Goal: Transaction & Acquisition: Subscribe to service/newsletter

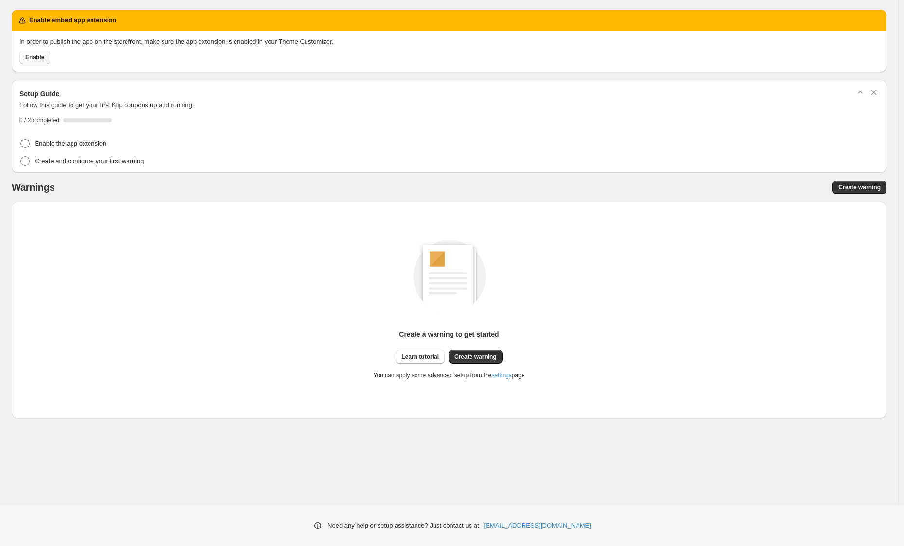
click at [31, 52] on button "Enable" at bounding box center [34, 58] width 31 height 14
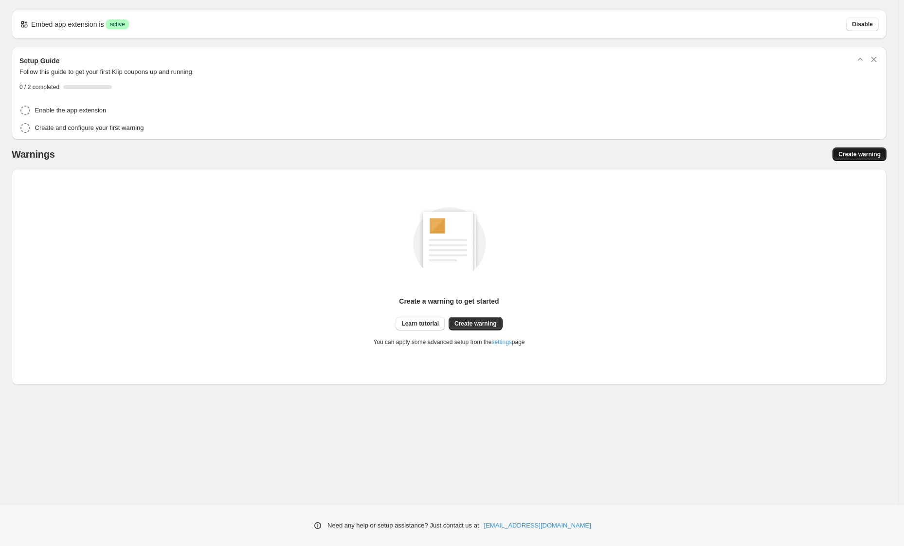
click at [877, 155] on span "Create warning" at bounding box center [859, 154] width 42 height 8
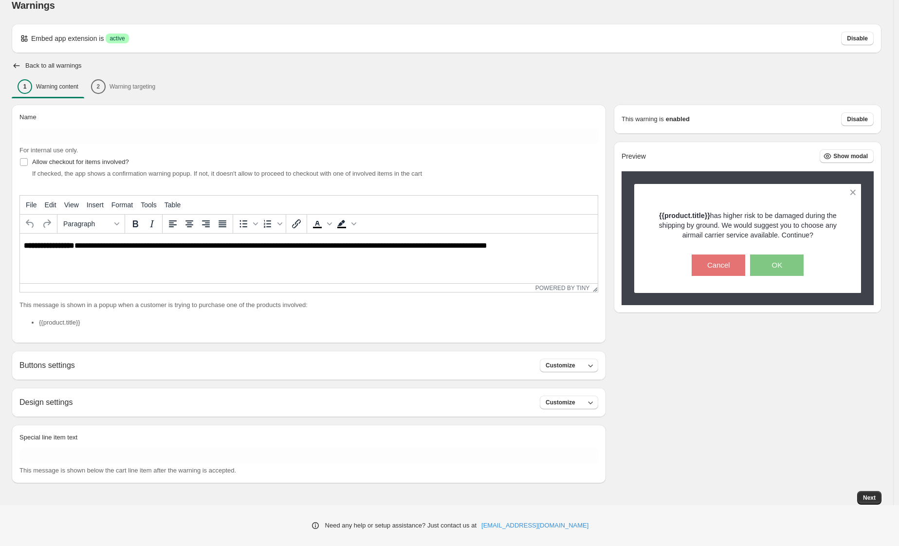
scroll to position [13, 0]
click at [595, 366] on icon "button" at bounding box center [590, 365] width 10 height 10
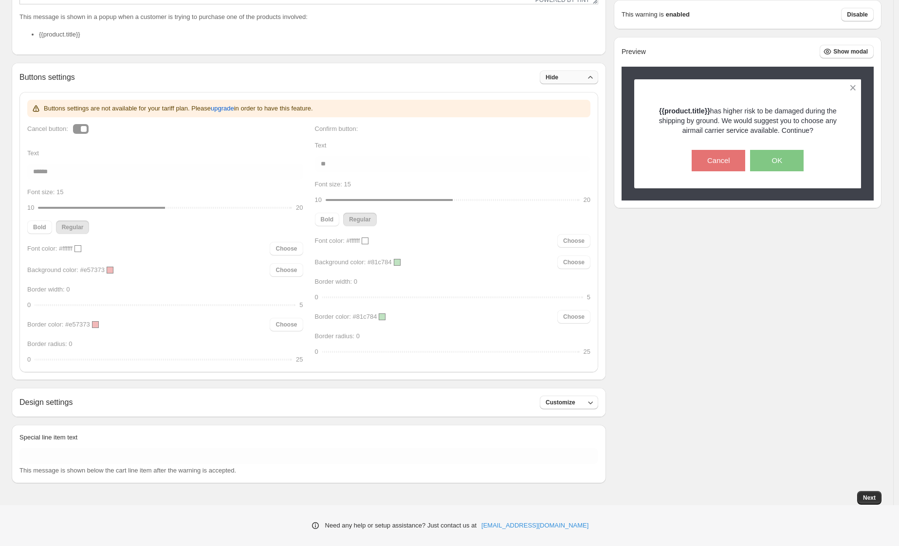
scroll to position [301, 0]
click at [595, 406] on icon "button" at bounding box center [590, 403] width 10 height 10
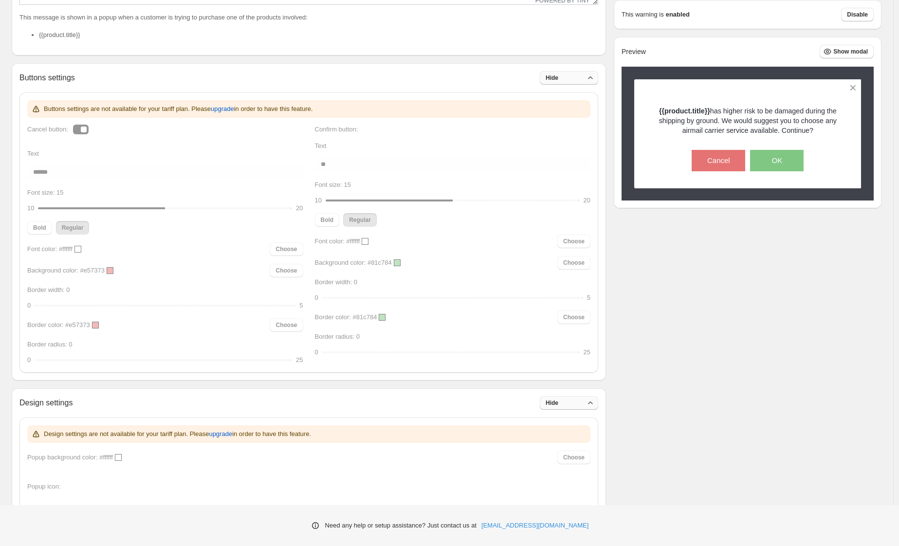
scroll to position [317, 0]
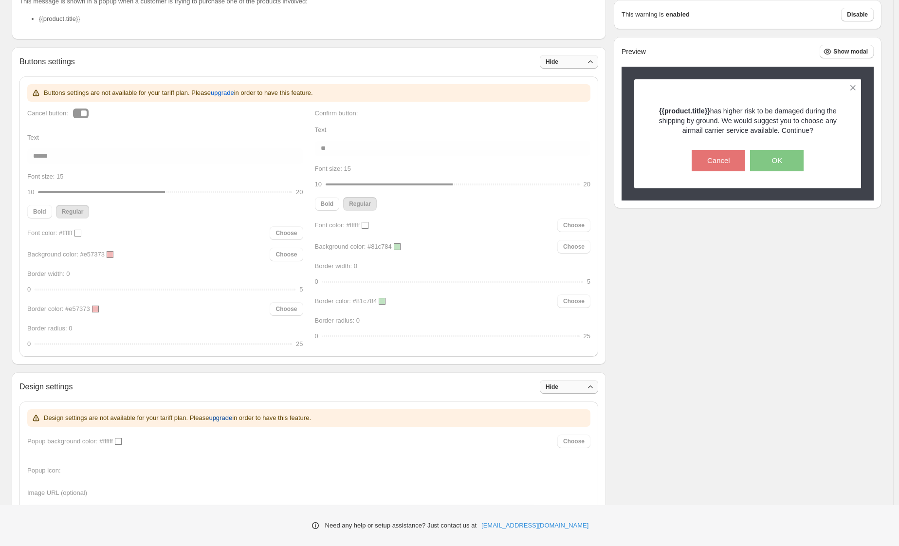
click at [230, 417] on span "upgrade" at bounding box center [220, 418] width 23 height 10
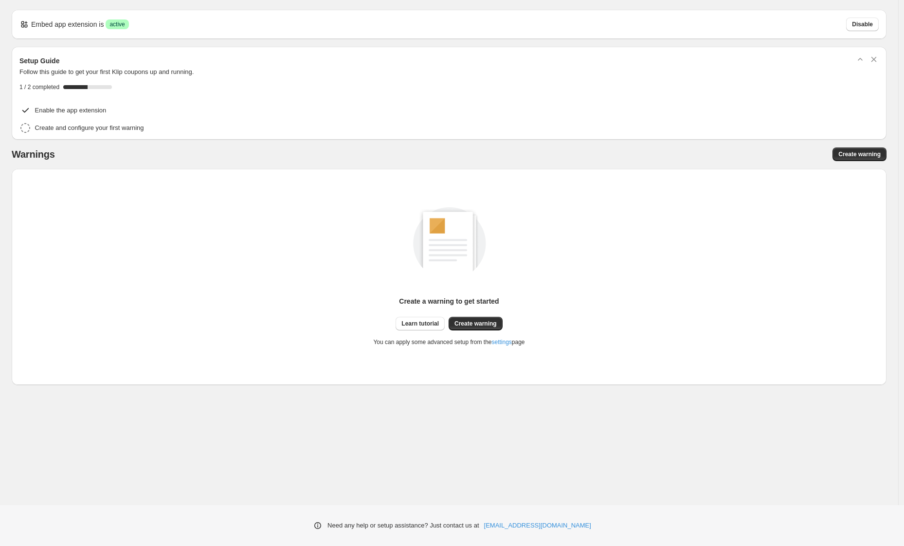
click at [688, 7] on div "Embed app extension is Success active Disable Setup Guide Follow this guide to …" at bounding box center [449, 194] width 875 height 389
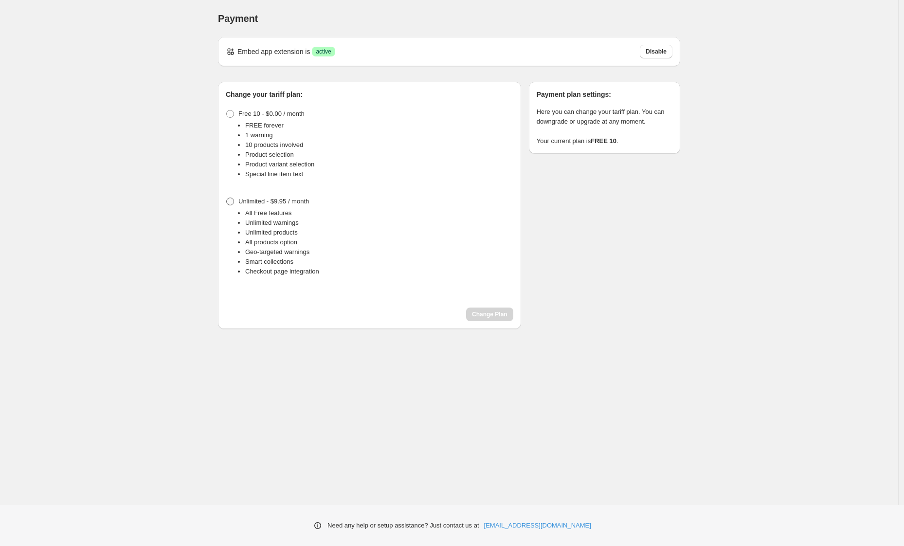
click at [236, 205] on label "Unlimited - $9.95 / month" at bounding box center [267, 202] width 83 height 14
